Goal: Task Accomplishment & Management: Use online tool/utility

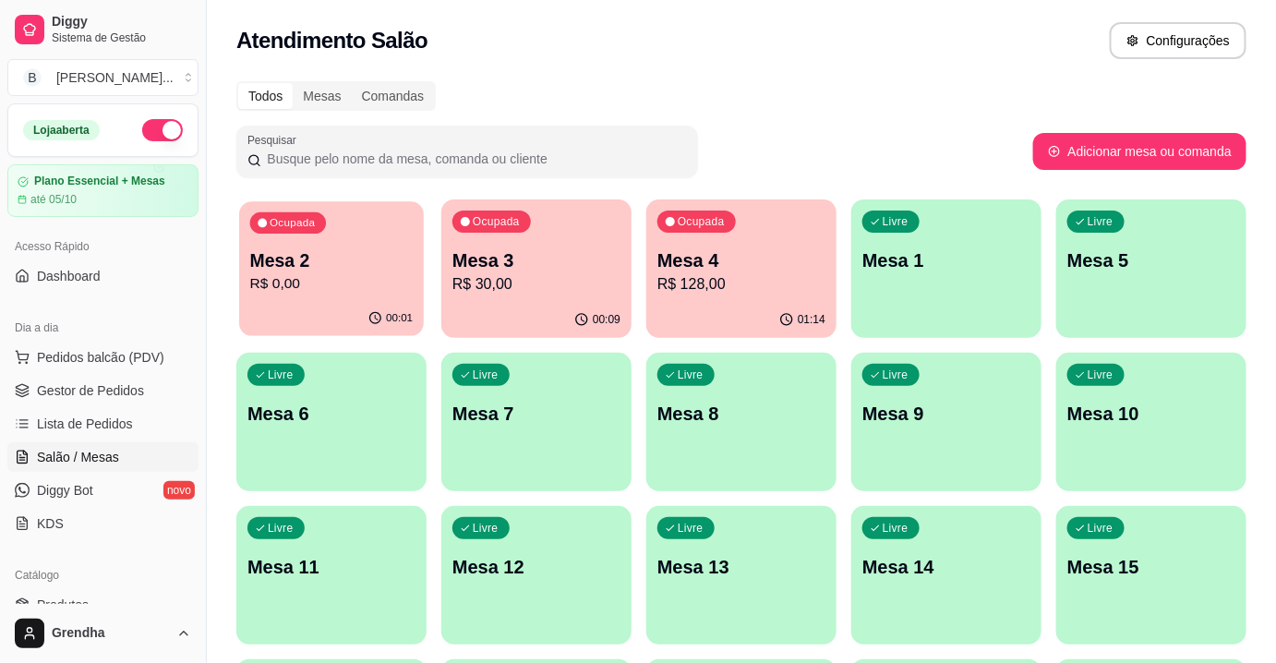
click at [325, 242] on div "Ocupada Mesa 2 R$ 0,00" at bounding box center [331, 251] width 185 height 100
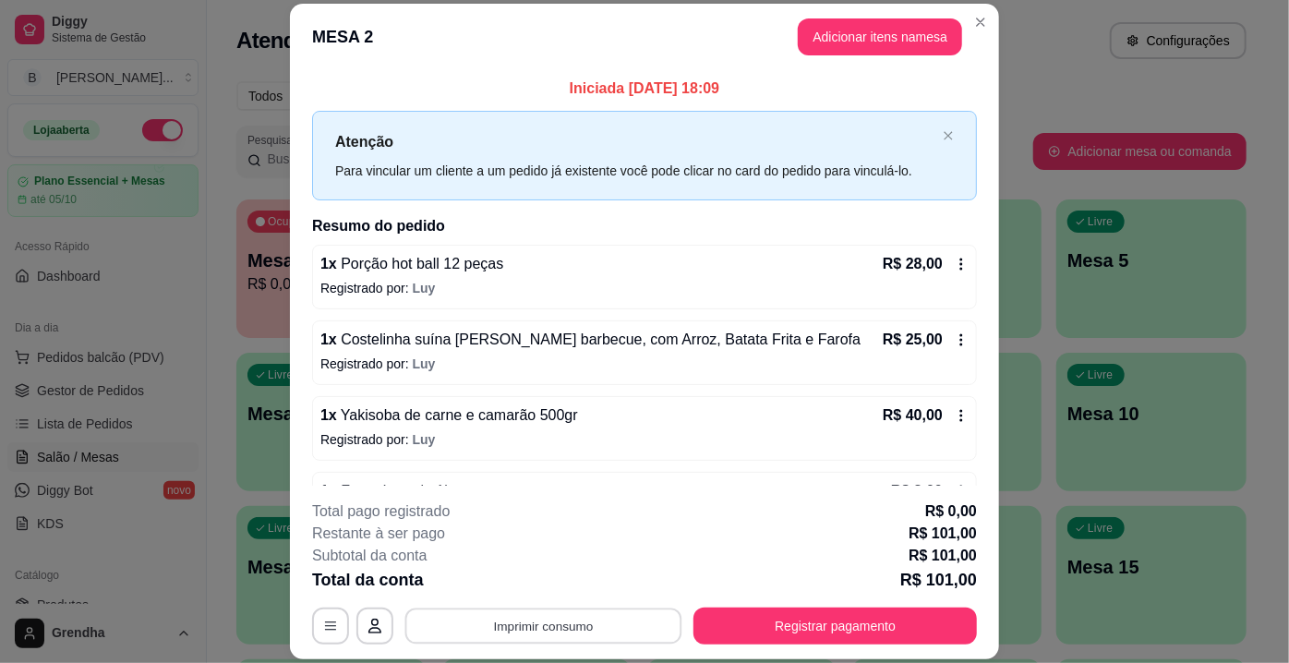
click at [509, 636] on button "Imprimir consumo" at bounding box center [543, 627] width 277 height 36
click at [553, 587] on button "IMPRESSORA" at bounding box center [542, 584] width 129 height 29
click at [537, 619] on button "Imprimir consumo" at bounding box center [543, 627] width 277 height 36
click at [554, 581] on button "IMPRESSORA" at bounding box center [542, 584] width 129 height 29
click at [563, 634] on button "Imprimir consumo" at bounding box center [543, 626] width 285 height 37
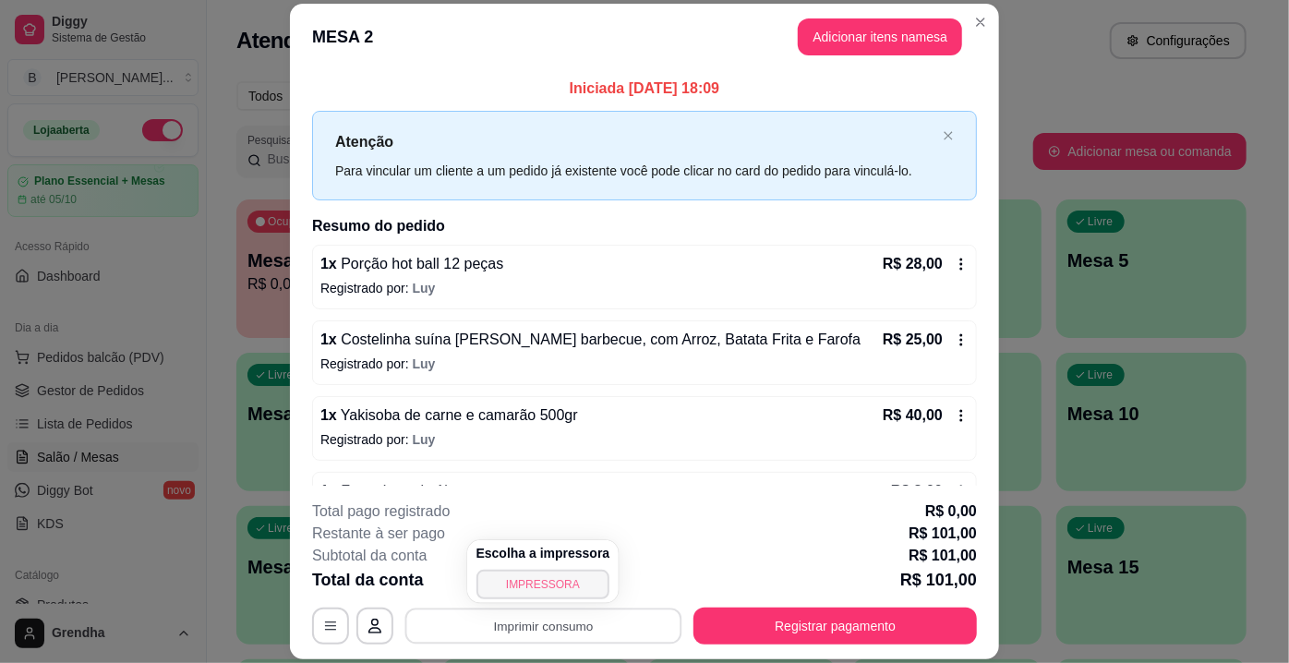
click at [556, 583] on button "IMPRESSORA" at bounding box center [544, 585] width 134 height 30
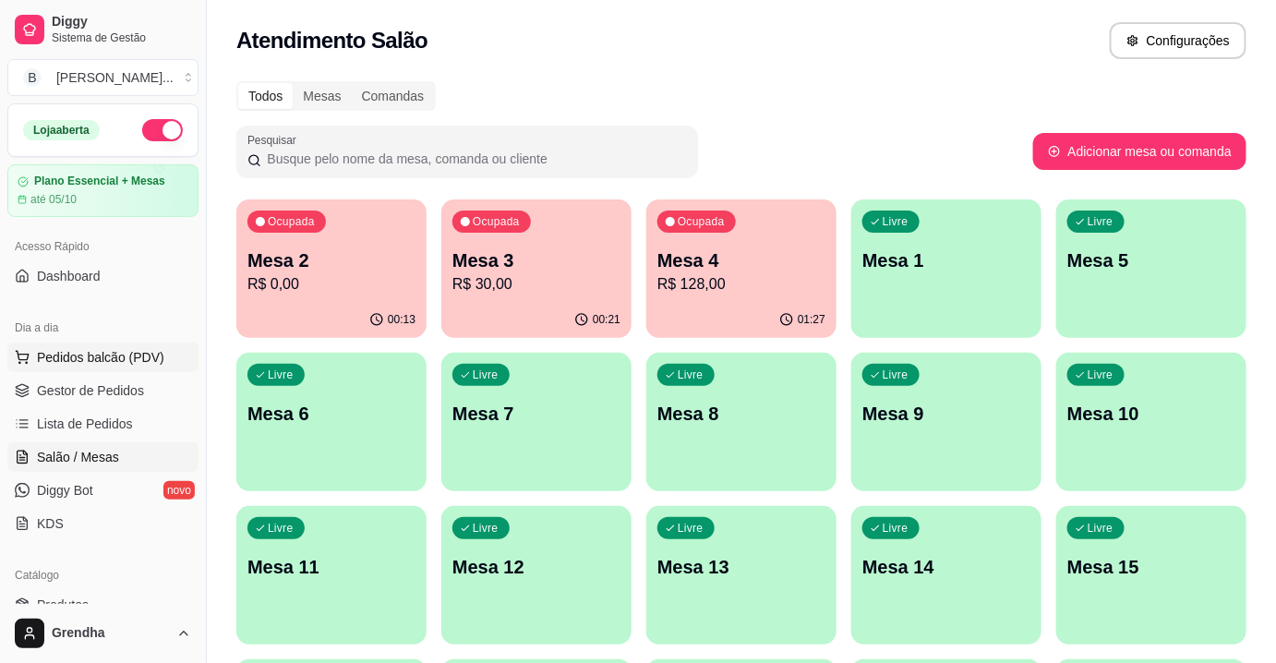
click at [134, 360] on span "Pedidos balcão (PDV)" at bounding box center [100, 357] width 127 height 18
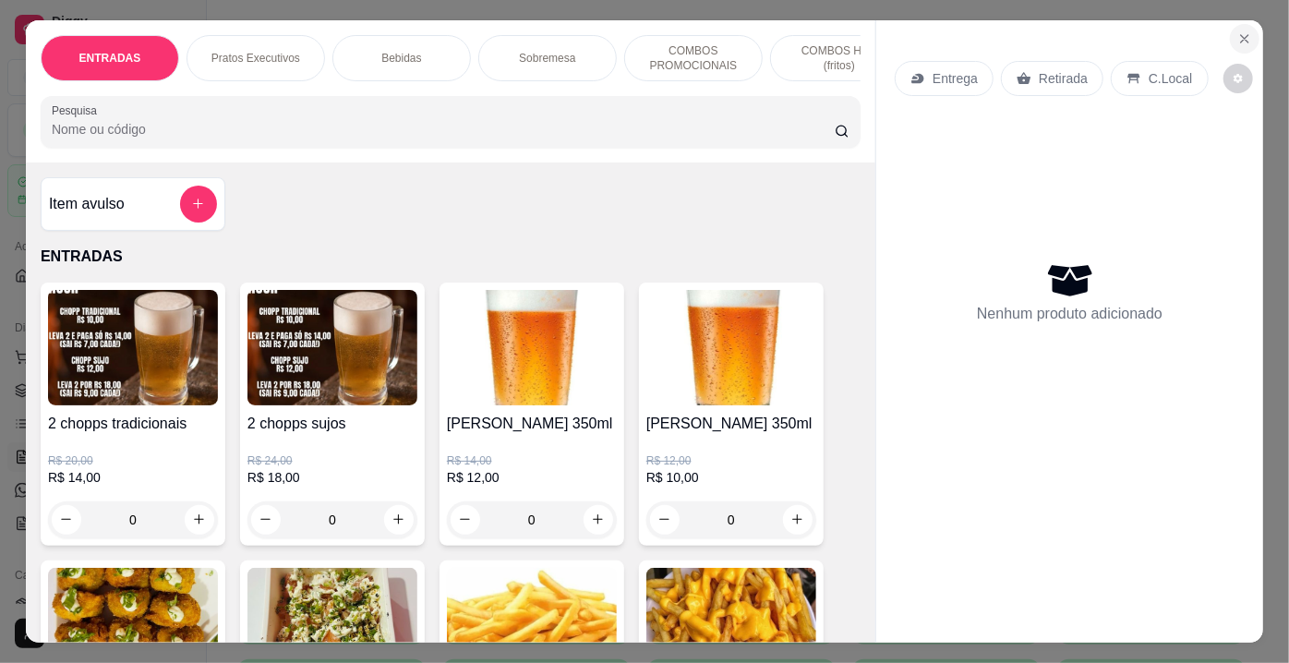
click at [1237, 31] on icon "Close" at bounding box center [1244, 38] width 15 height 15
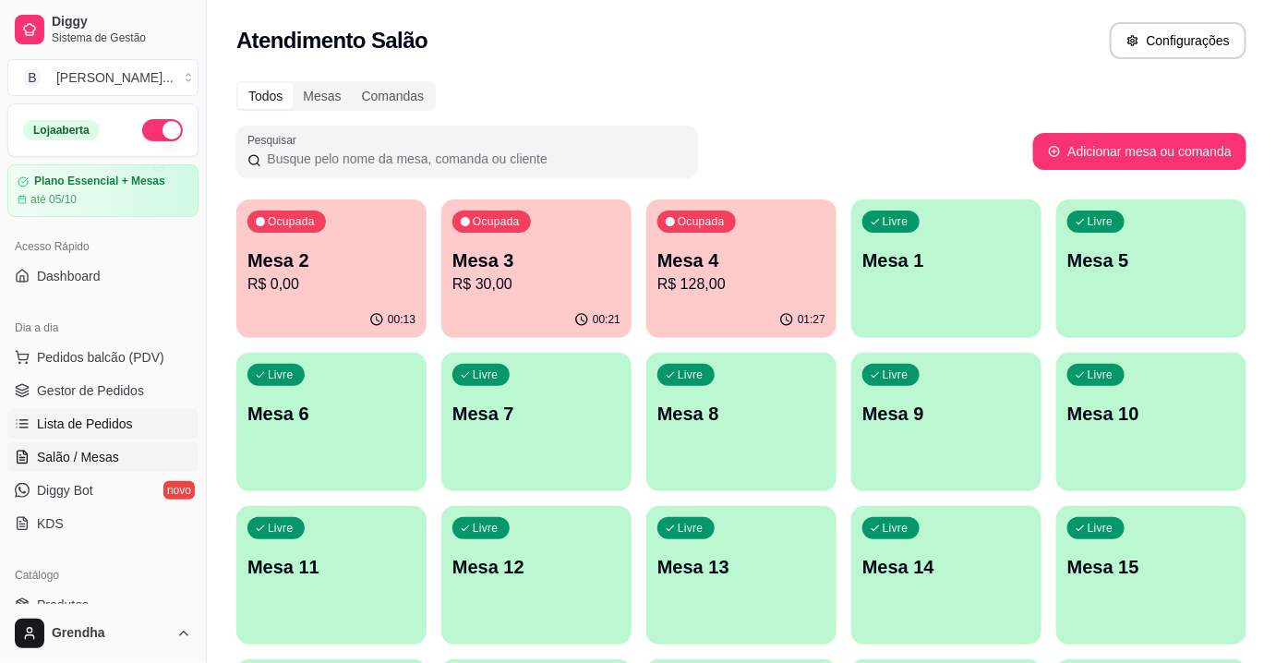
click at [70, 425] on span "Lista de Pedidos" at bounding box center [85, 424] width 96 height 18
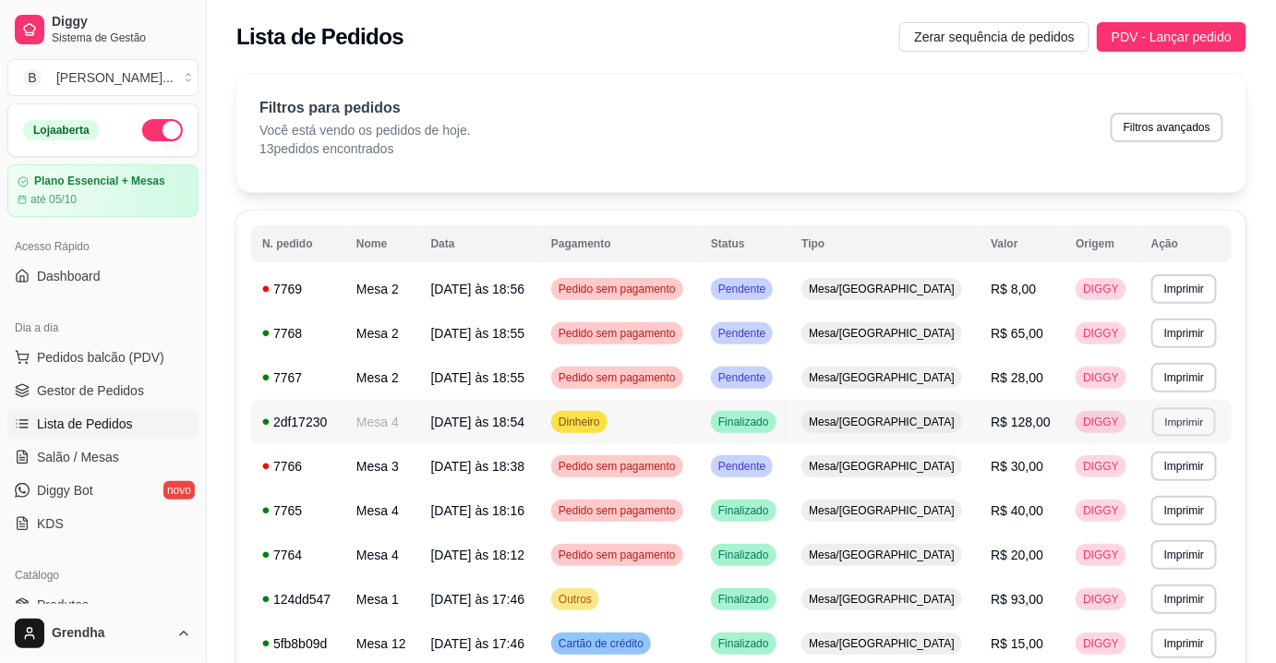
click at [1177, 418] on button "Imprimir" at bounding box center [1185, 421] width 64 height 29
click at [1132, 496] on button "IMPRESSORA" at bounding box center [1144, 485] width 129 height 29
click at [1166, 423] on button "Imprimir" at bounding box center [1185, 421] width 64 height 29
click at [1129, 484] on button "IMPRESSORA" at bounding box center [1144, 485] width 129 height 29
drag, startPoint x: 1042, startPoint y: 494, endPoint x: 628, endPoint y: 88, distance: 579.9
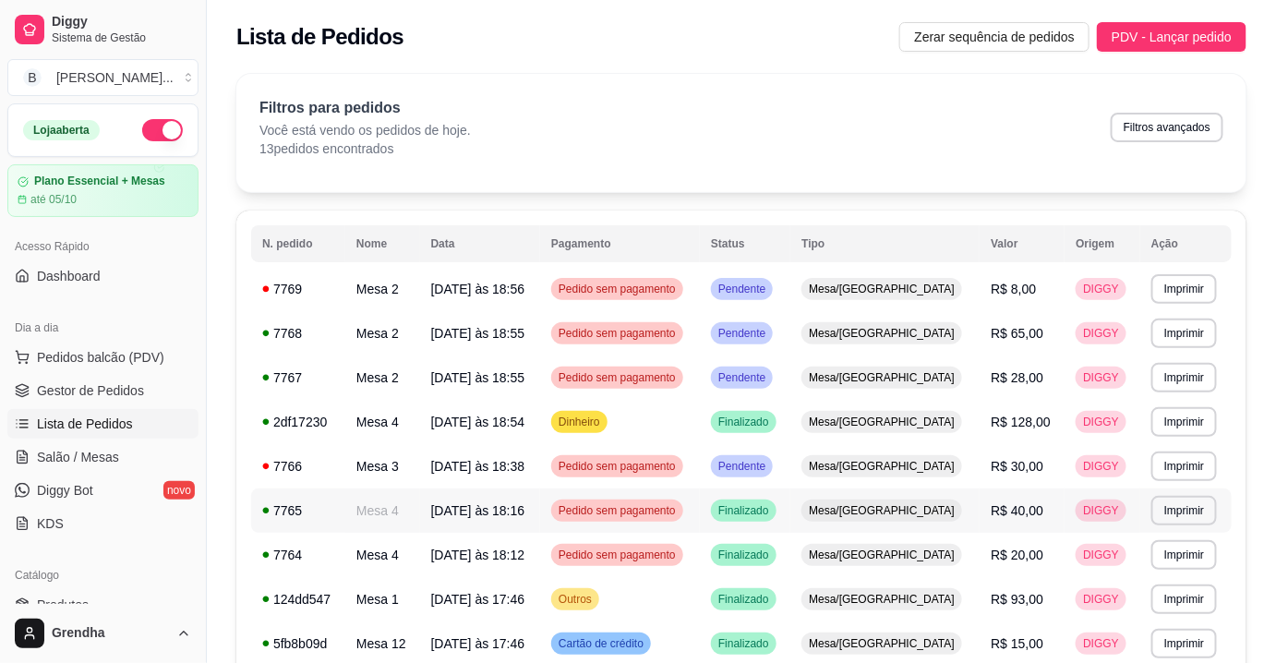
click at [628, 88] on div "Filtros para pedidos Você está vendo os pedidos de hoje. 13 pedidos encontrados…" at bounding box center [741, 133] width 1010 height 118
